Goal: Communication & Community: Connect with others

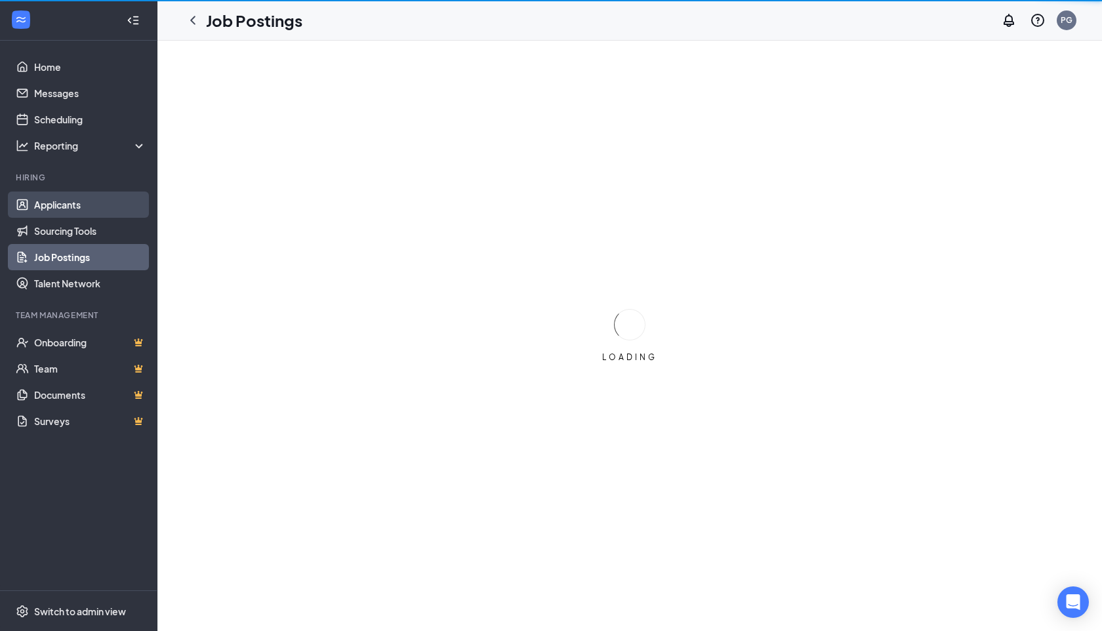
click at [64, 206] on link "Applicants" at bounding box center [90, 205] width 112 height 26
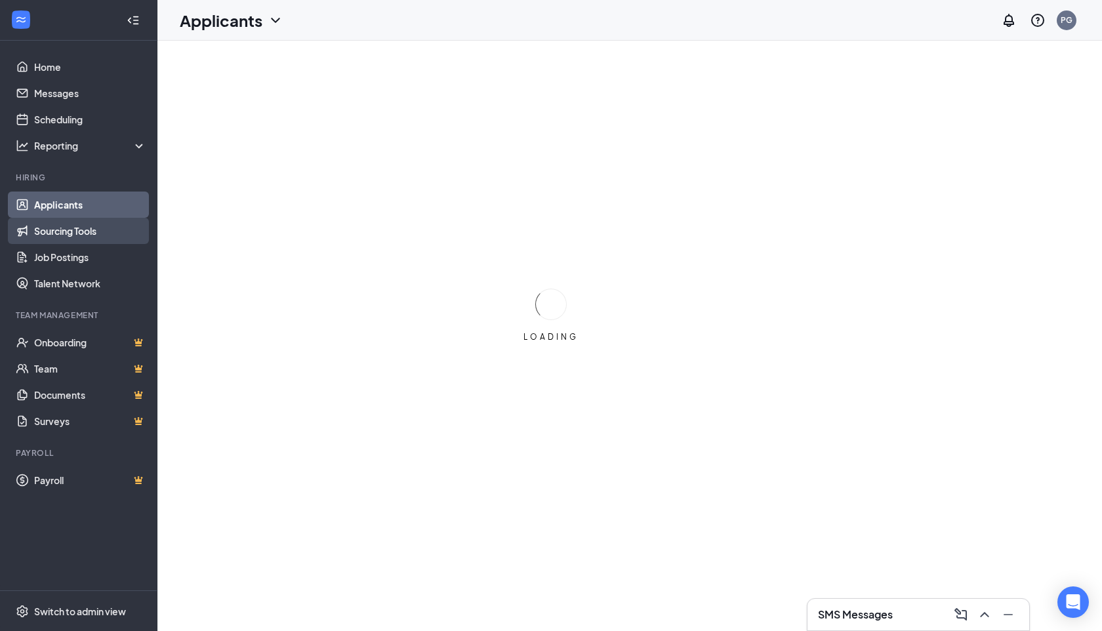
click at [60, 232] on link "Sourcing Tools" at bounding box center [90, 231] width 112 height 26
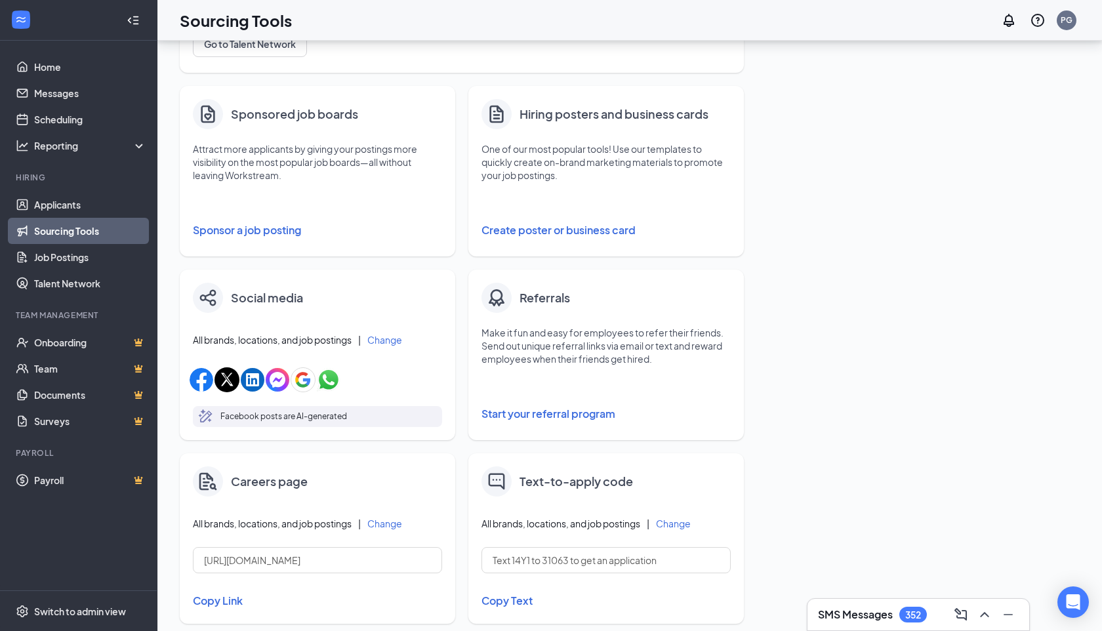
scroll to position [195, 0]
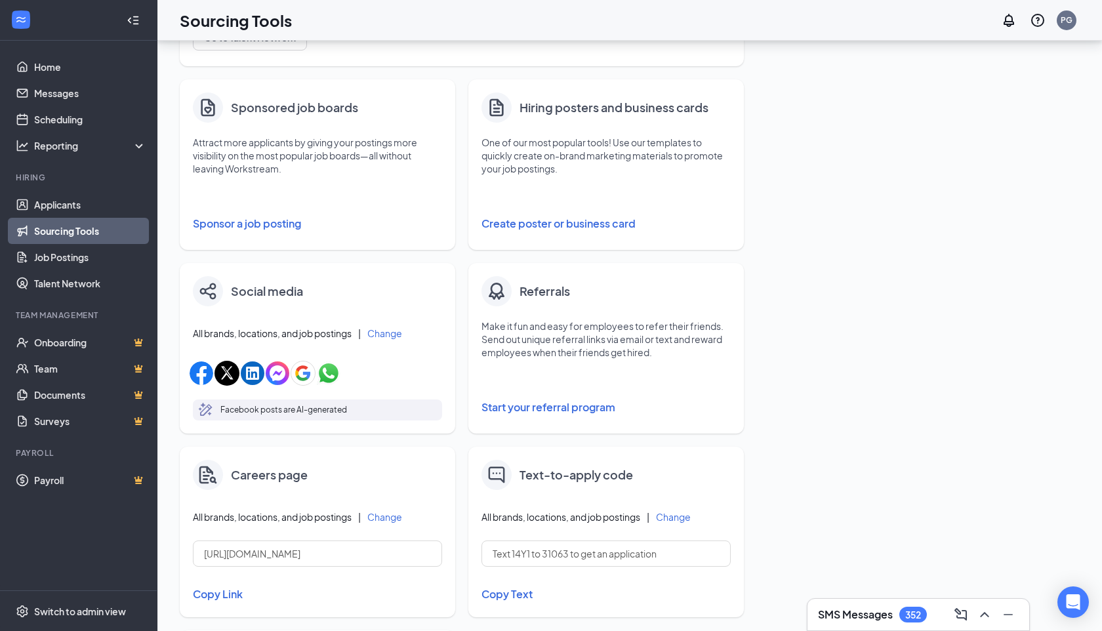
click at [554, 404] on button "Start your referral program" at bounding box center [606, 407] width 249 height 26
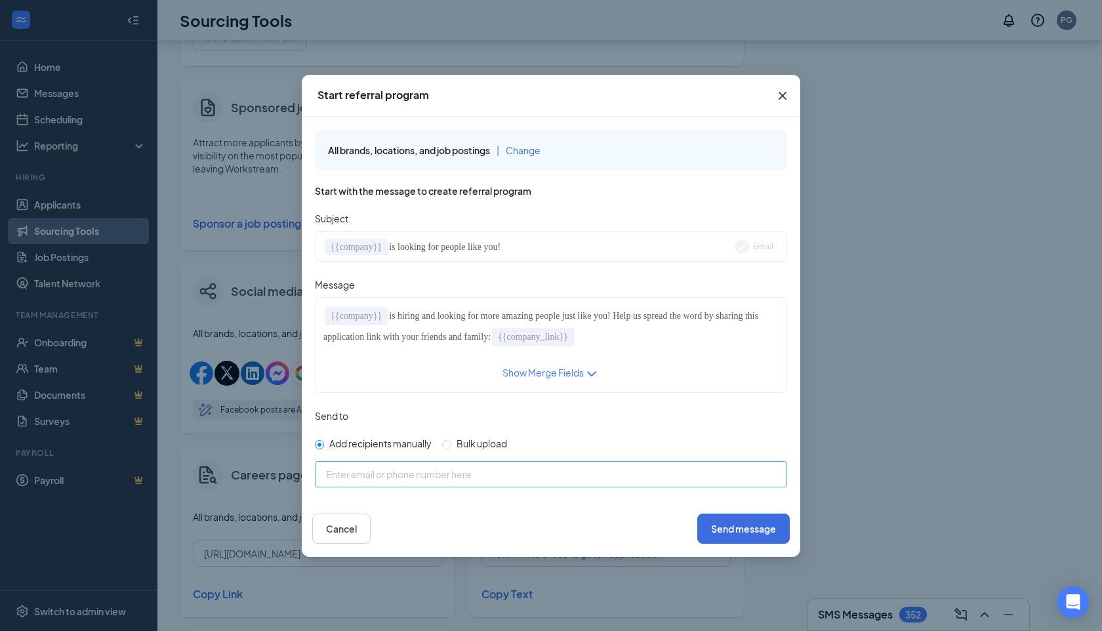
click at [470, 486] on div "Enter email or phone number here" at bounding box center [551, 480] width 450 height 20
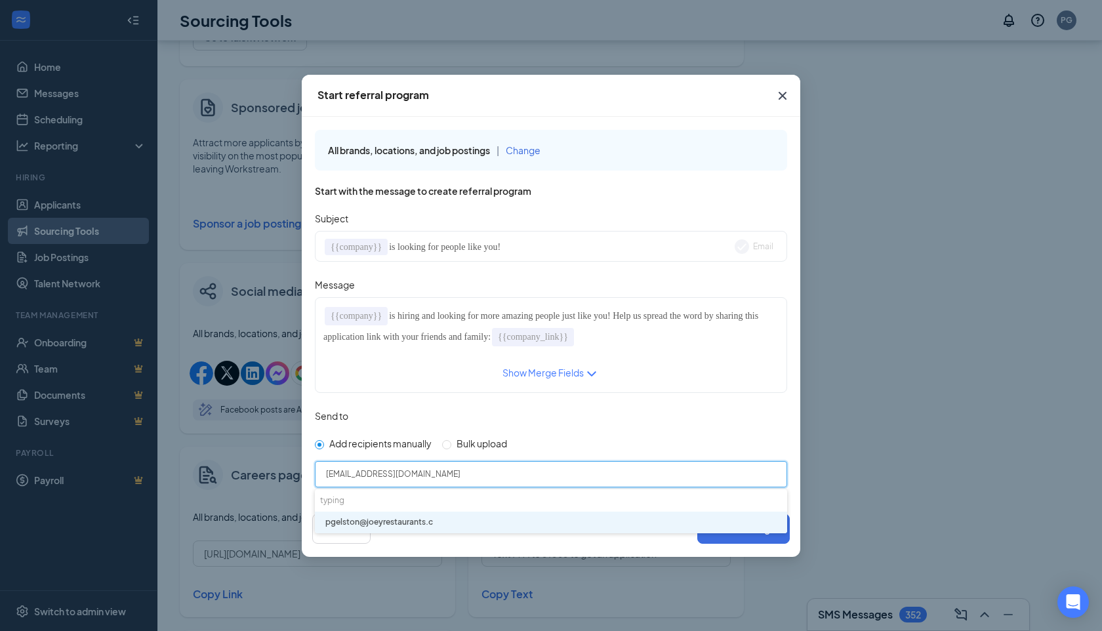
type input "[EMAIL_ADDRESS][DOMAIN_NAME]"
click at [448, 517] on li "[EMAIL_ADDRESS][DOMAIN_NAME]" at bounding box center [551, 523] width 472 height 22
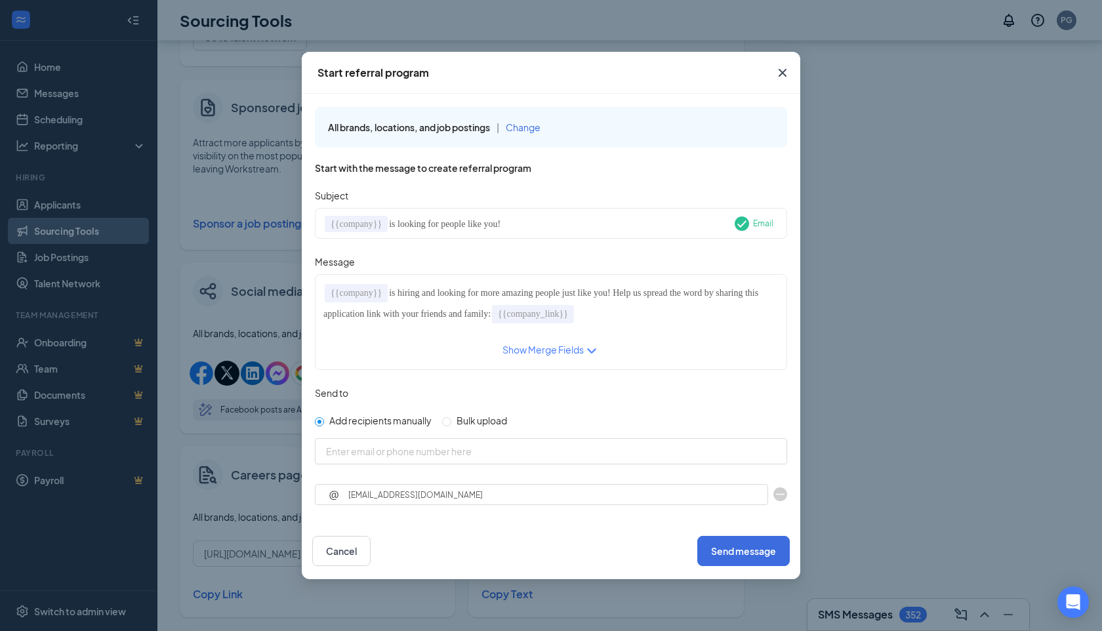
click at [529, 125] on span "Change" at bounding box center [523, 127] width 35 height 12
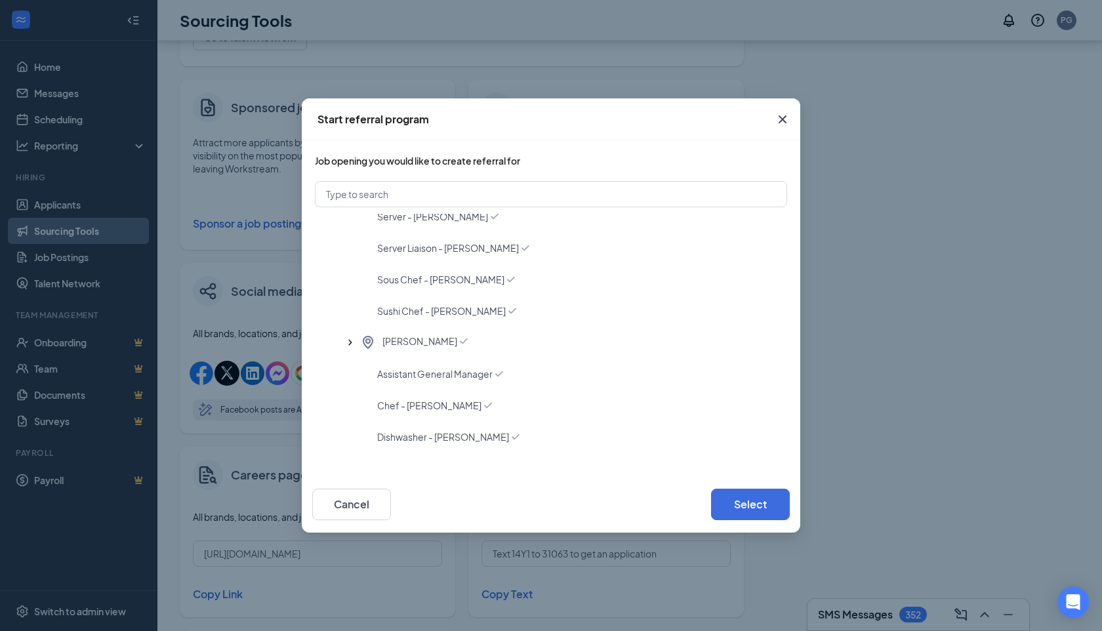
scroll to position [676, 0]
click at [419, 188] on input "text" at bounding box center [551, 194] width 472 height 26
type input "[PERSON_NAME]"
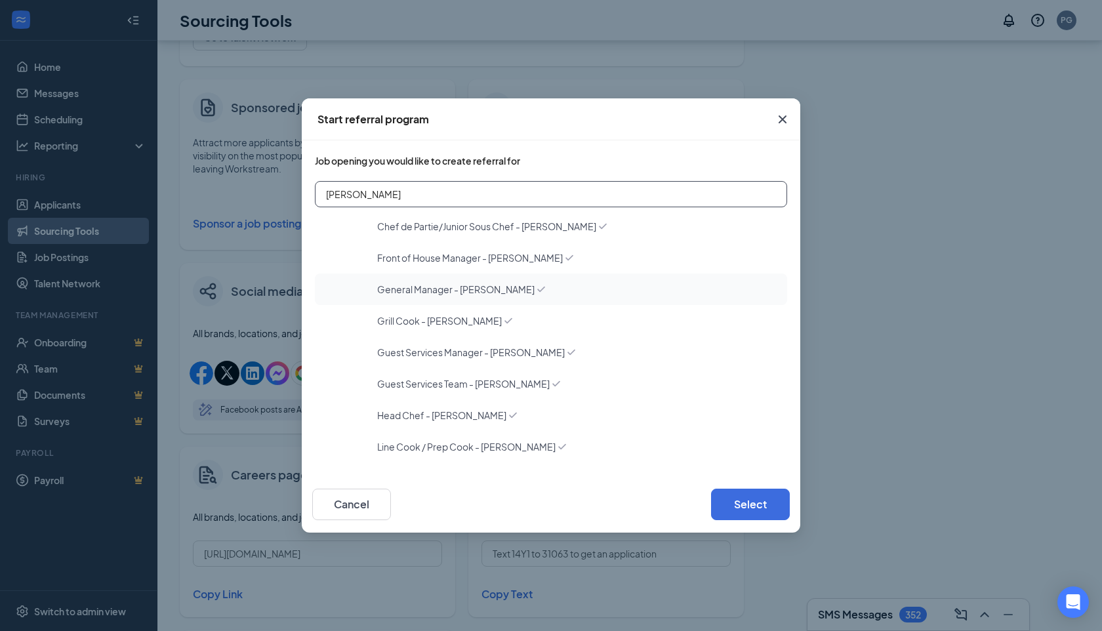
scroll to position [192, 0]
click at [432, 285] on span "General Manager - [PERSON_NAME]" at bounding box center [455, 289] width 157 height 13
click at [772, 507] on button "Select" at bounding box center [750, 504] width 79 height 31
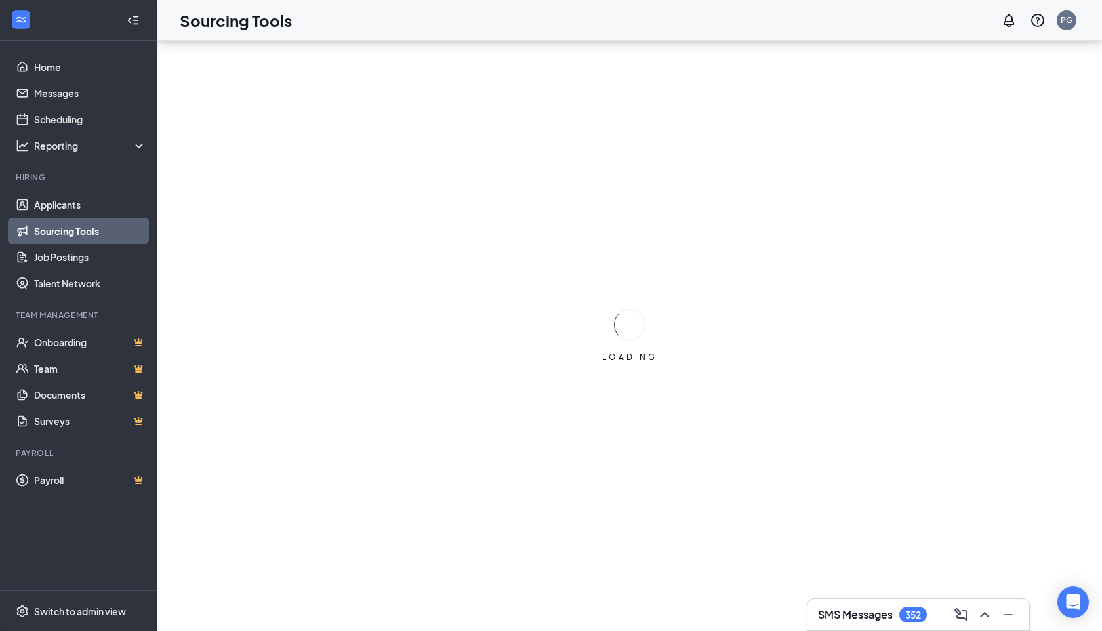
scroll to position [0, 0]
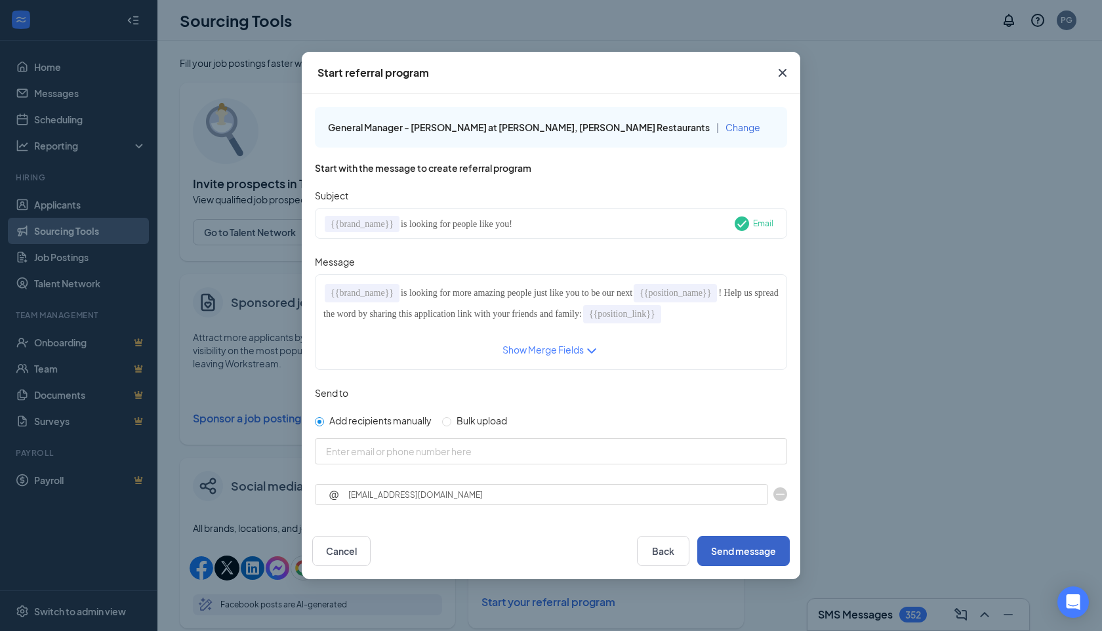
click at [760, 546] on button "Send message" at bounding box center [743, 551] width 93 height 30
